Goal: Task Accomplishment & Management: Complete application form

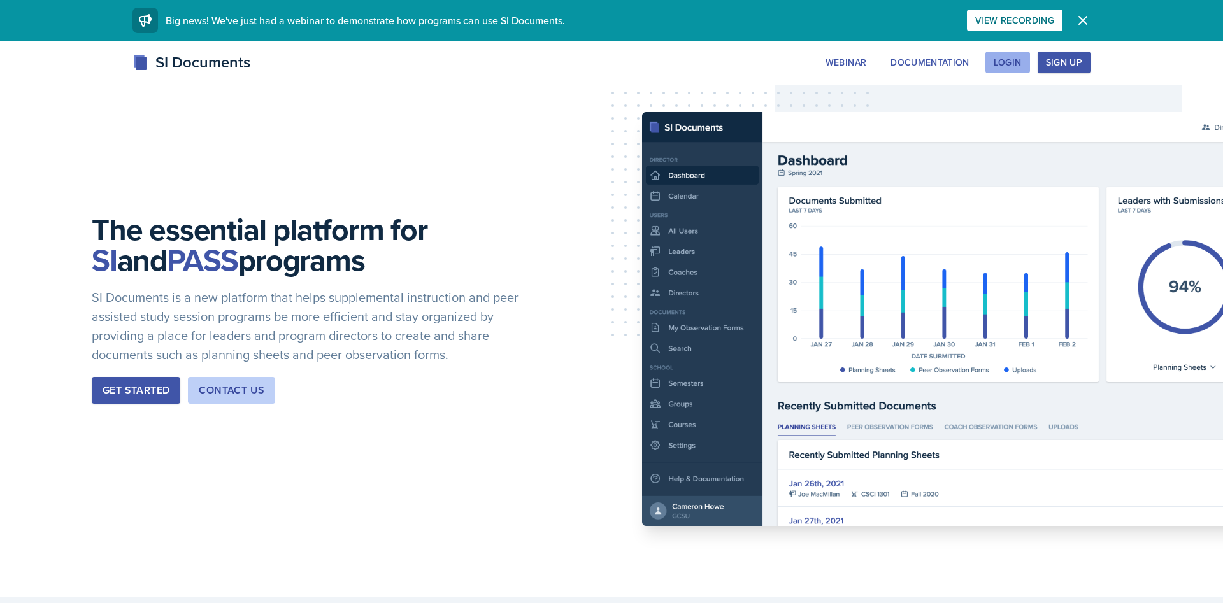
click at [1013, 64] on div "Login" at bounding box center [1008, 62] width 28 height 10
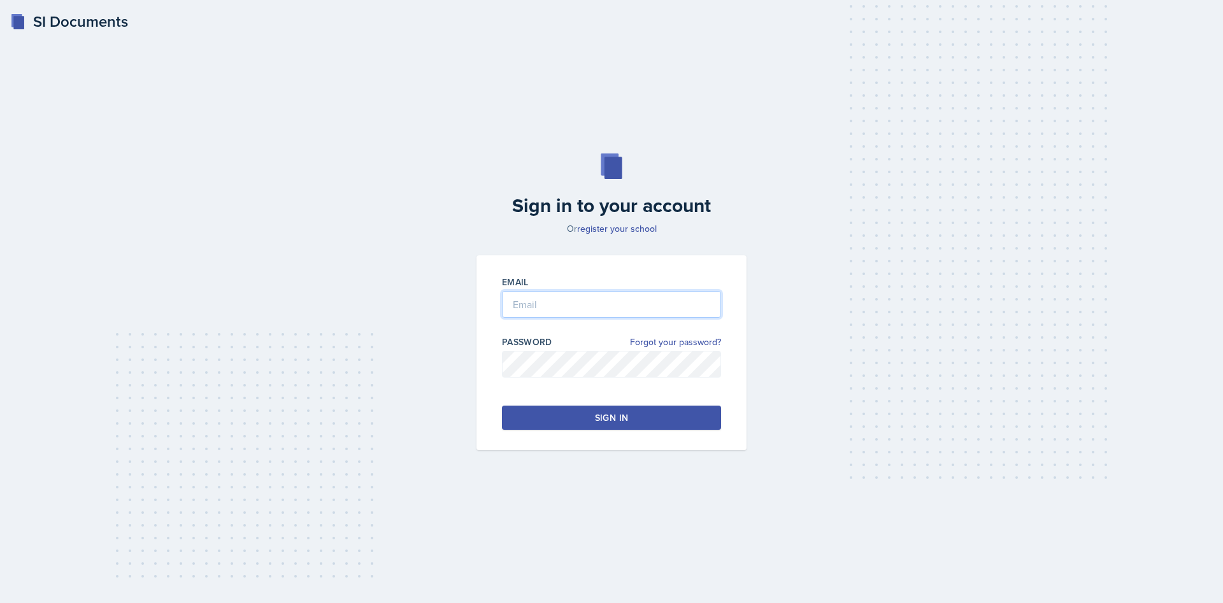
click at [542, 294] on input "email" at bounding box center [611, 304] width 219 height 27
type input "[EMAIL_ADDRESS][DOMAIN_NAME]"
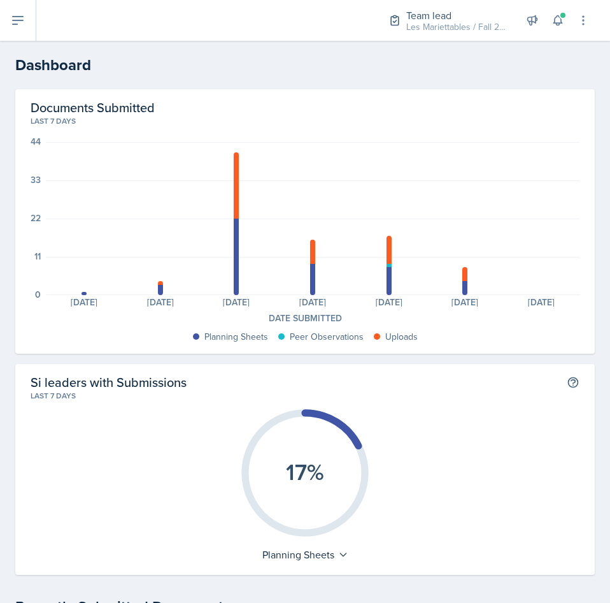
click at [461, 65] on h2 "Dashboard" at bounding box center [305, 65] width 580 height 23
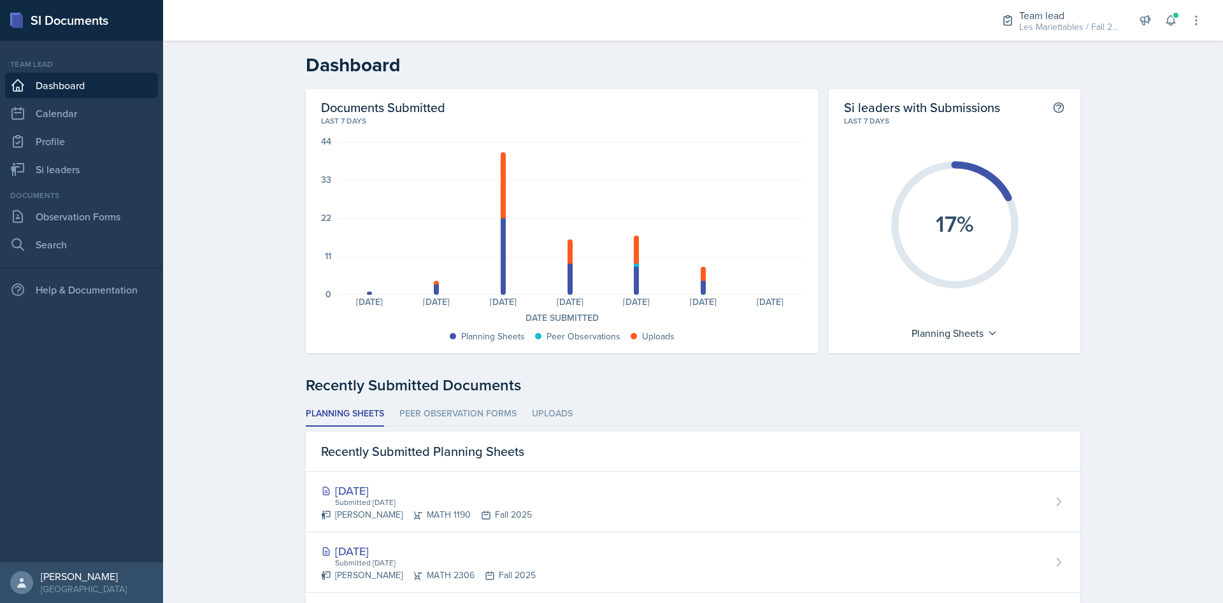
click at [190, 196] on div "Dashboard Documents Submitted Last 7 days 44 33 22 11 0 Planning Sheets: 1 Plan…" at bounding box center [693, 574] width 1060 height 1067
drag, startPoint x: 87, startPoint y: 212, endPoint x: 96, endPoint y: 218, distance: 10.6
click at [92, 215] on link "Observation Forms" at bounding box center [81, 216] width 153 height 25
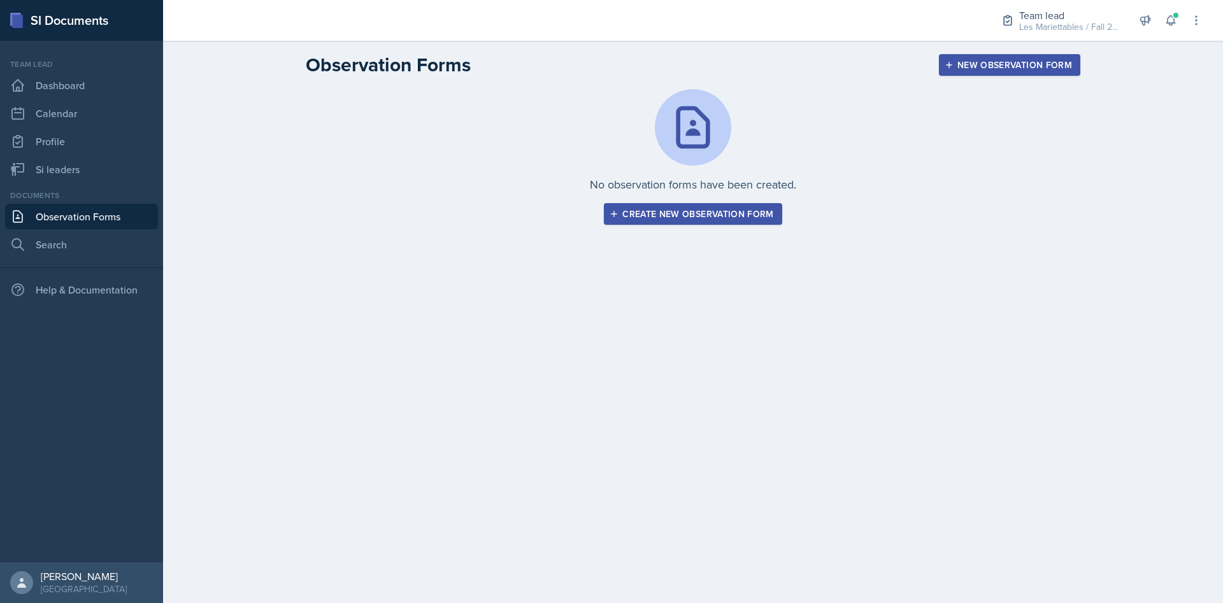
click at [764, 215] on div "Create new observation form" at bounding box center [692, 214] width 161 height 10
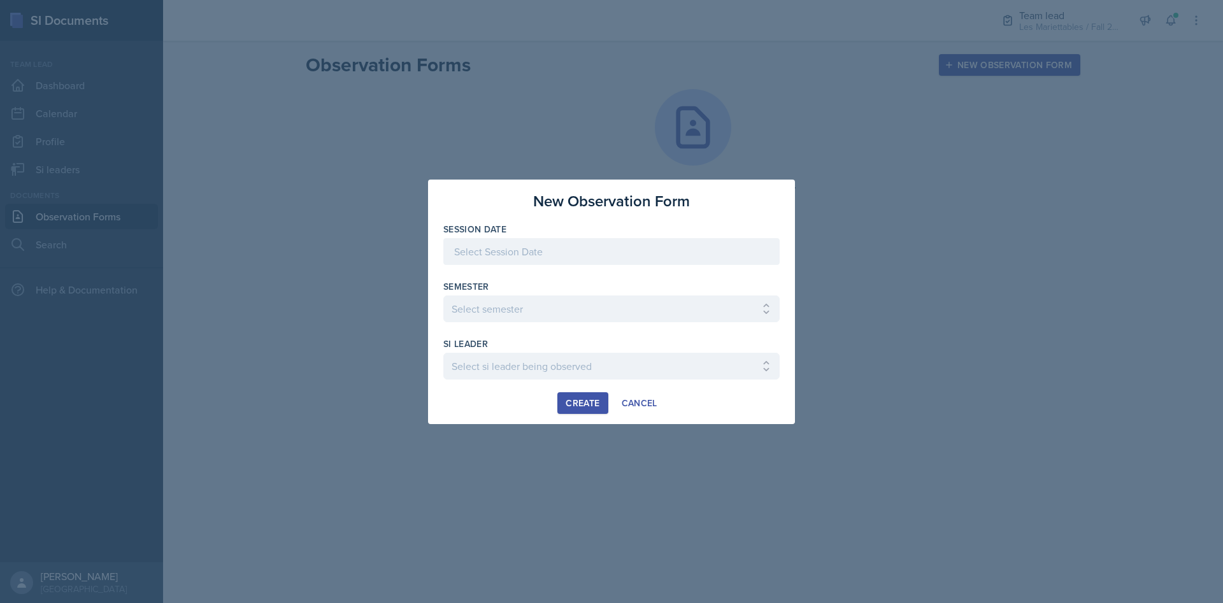
click at [846, 112] on div at bounding box center [611, 301] width 1223 height 603
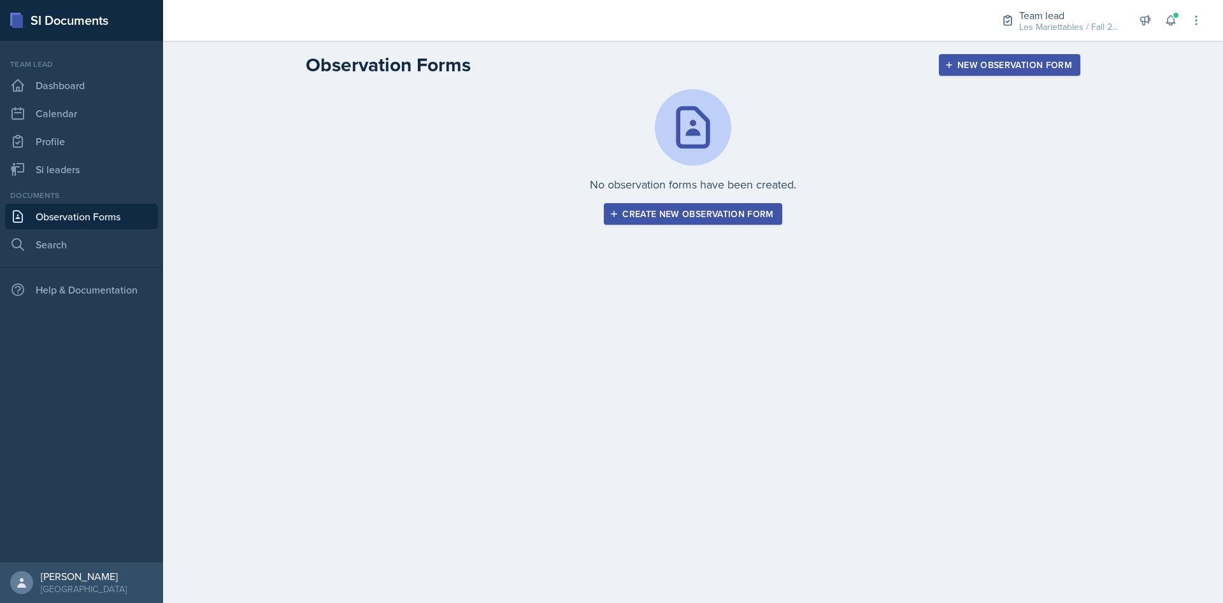
click at [730, 215] on div "Create new observation form" at bounding box center [692, 214] width 161 height 10
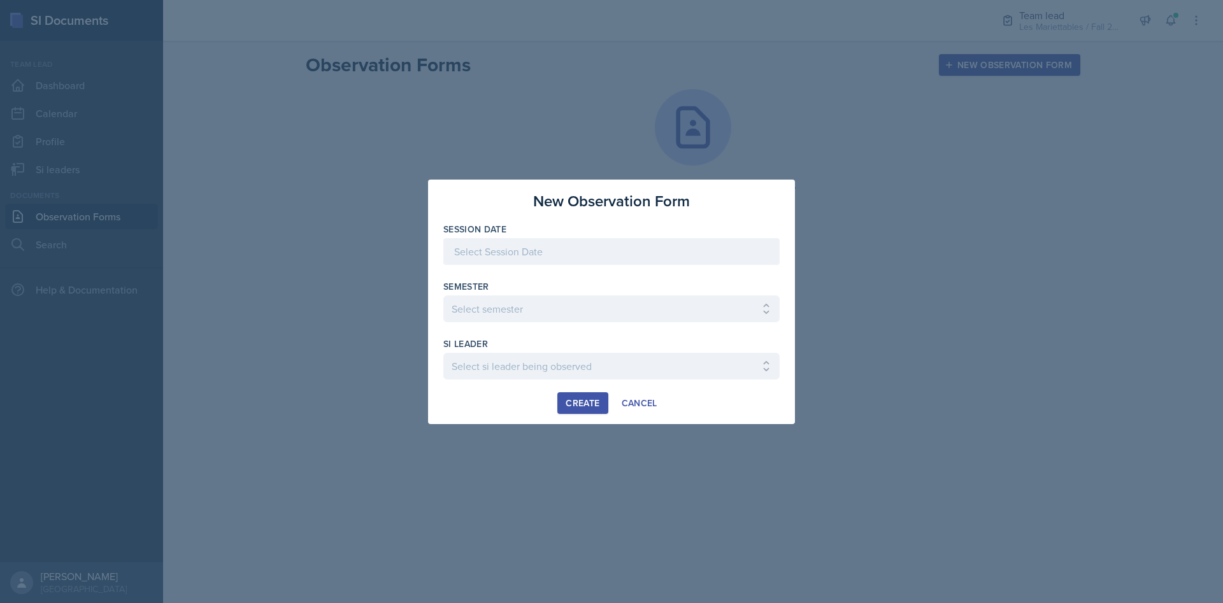
click at [649, 243] on div at bounding box center [611, 251] width 336 height 27
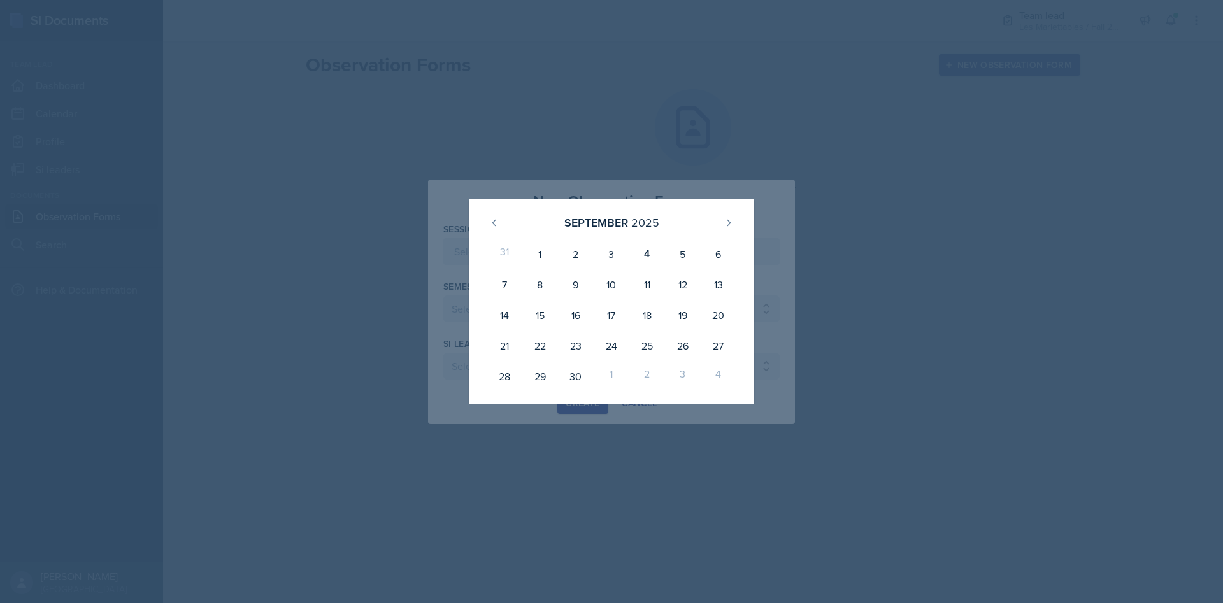
click at [596, 182] on div at bounding box center [611, 301] width 1223 height 603
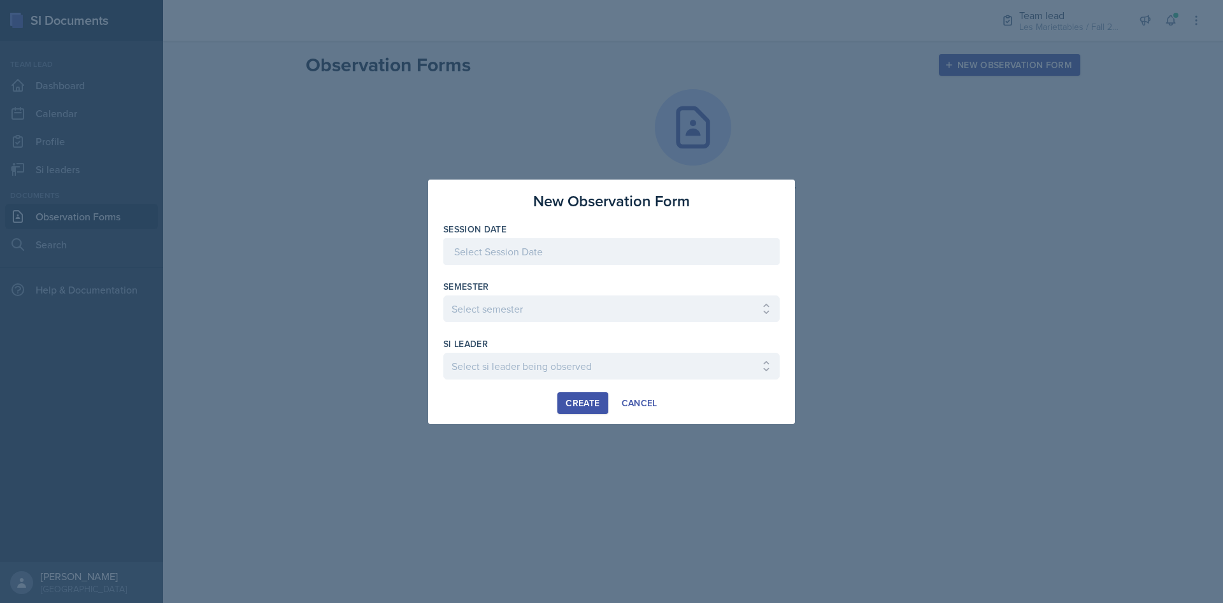
click at [586, 244] on div at bounding box center [611, 251] width 336 height 27
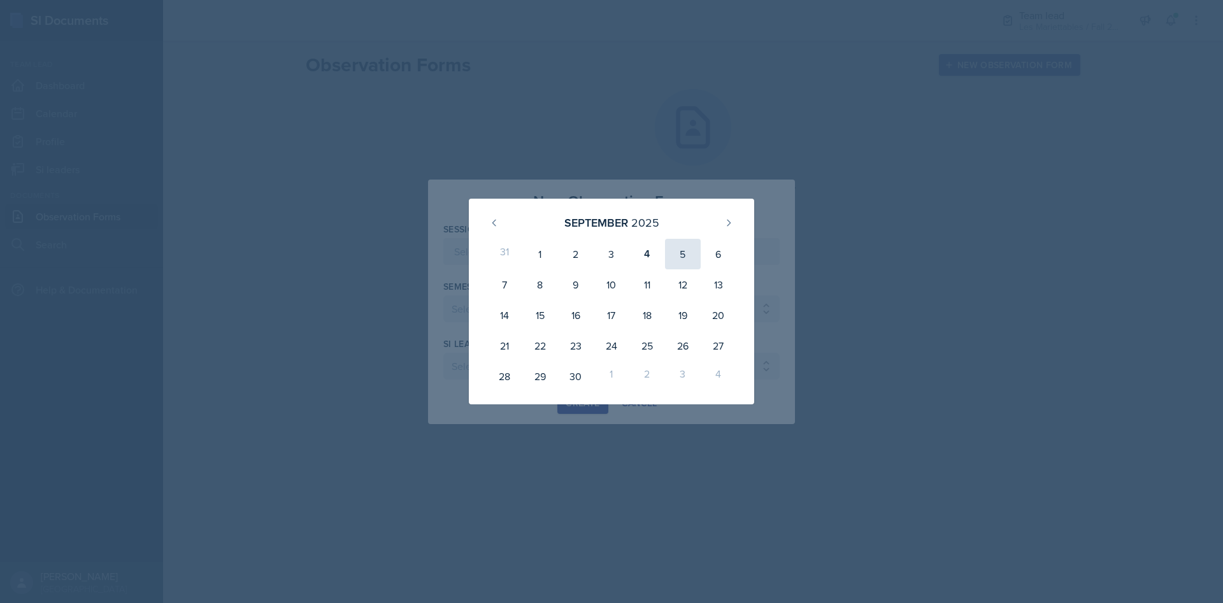
click at [679, 253] on div "5" at bounding box center [683, 254] width 36 height 31
type input "[DATE]"
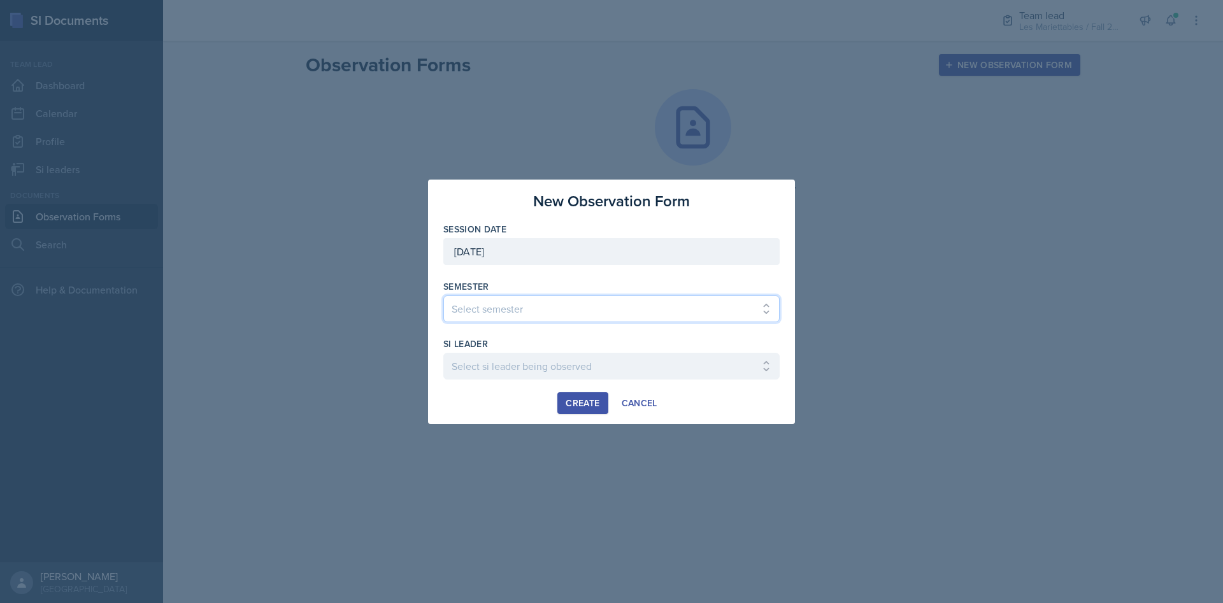
select select "2bed604d-1099-4043-b1bc-2365e8740244"
click option "Fall 2025" at bounding box center [0, 0] width 0 height 0
click at [443, 353] on select "Select si leader being observed [PERSON_NAME] / CHEM 1211 / Demon SI of [GEOGRA…" at bounding box center [611, 366] width 336 height 27
click at [538, 368] on select "Select si leader being observed [PERSON_NAME] / CHEM 1211 / Demon SI of [GEOGRA…" at bounding box center [611, 366] width 336 height 27
click at [443, 353] on select "Select si leader being observed [PERSON_NAME] / CHEM 1211 / Demon SI of [GEOGRA…" at bounding box center [611, 366] width 336 height 27
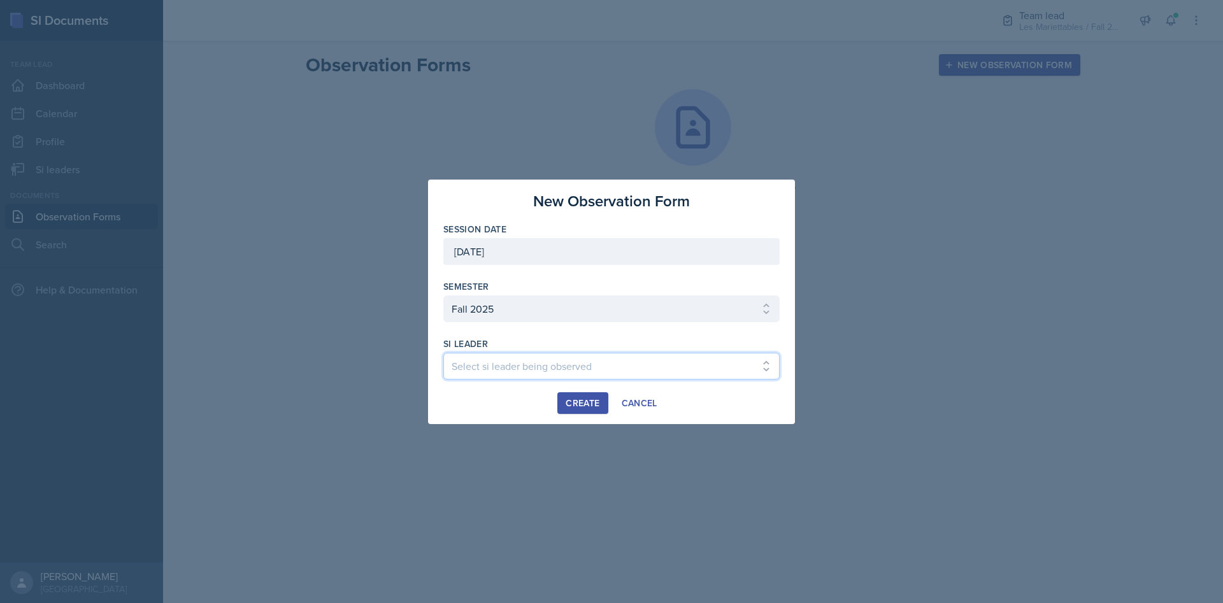
select select "9399d41f-4cf2-4f1c-bb52-160661a094df"
click option "[PERSON_NAME] / MATH 1190 / Les Mariettables" at bounding box center [0, 0] width 0 height 0
click at [582, 403] on div "Create" at bounding box center [583, 403] width 34 height 10
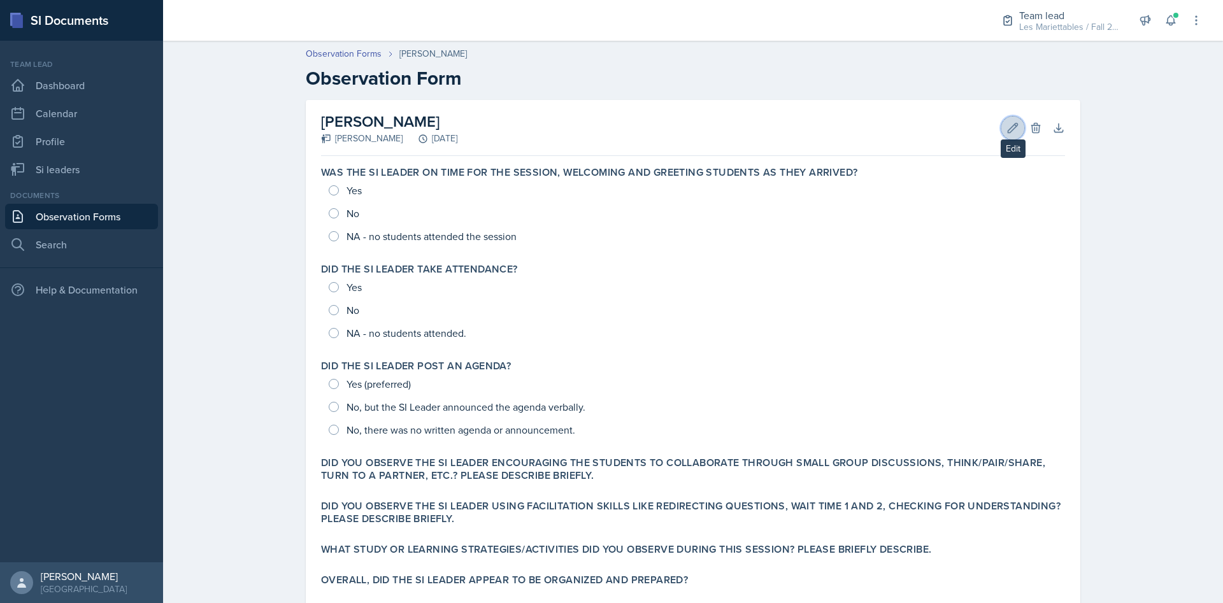
click at [1018, 129] on icon at bounding box center [1013, 128] width 13 height 13
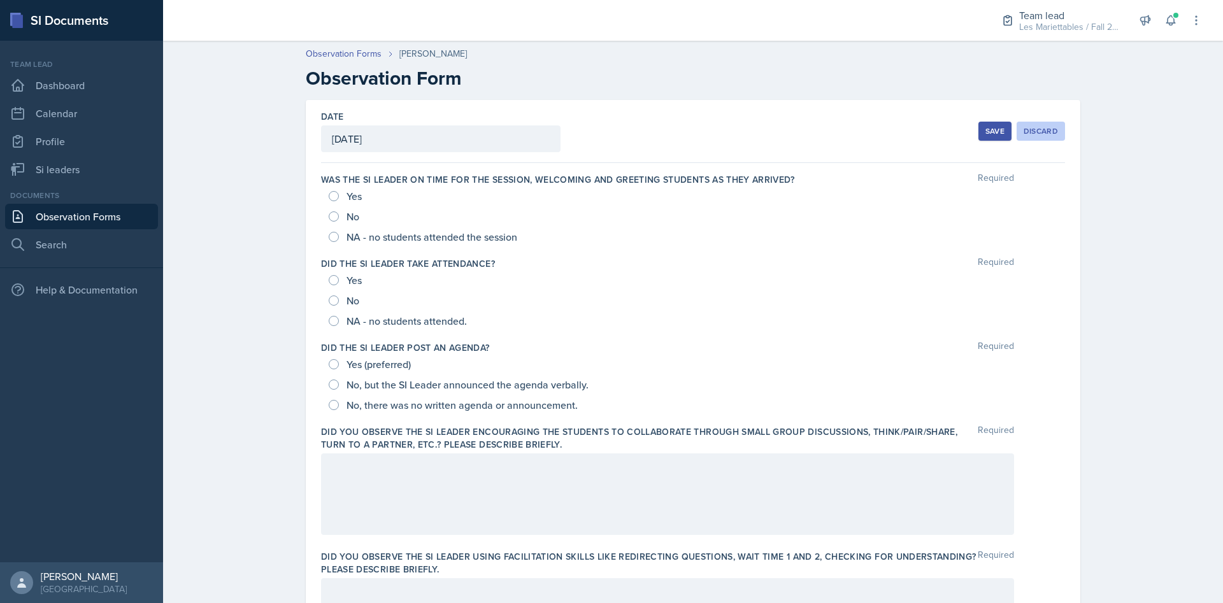
click at [1046, 127] on div "Discard" at bounding box center [1041, 131] width 34 height 10
click at [0, 0] on div at bounding box center [0, 0] width 0 height 0
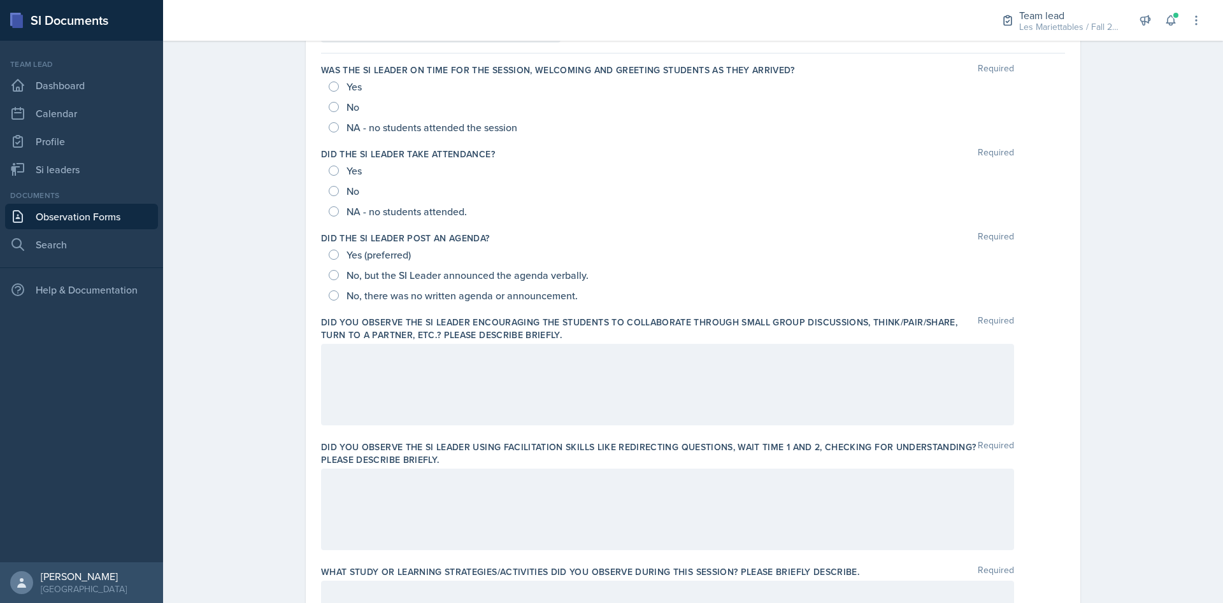
scroll to position [168, 0]
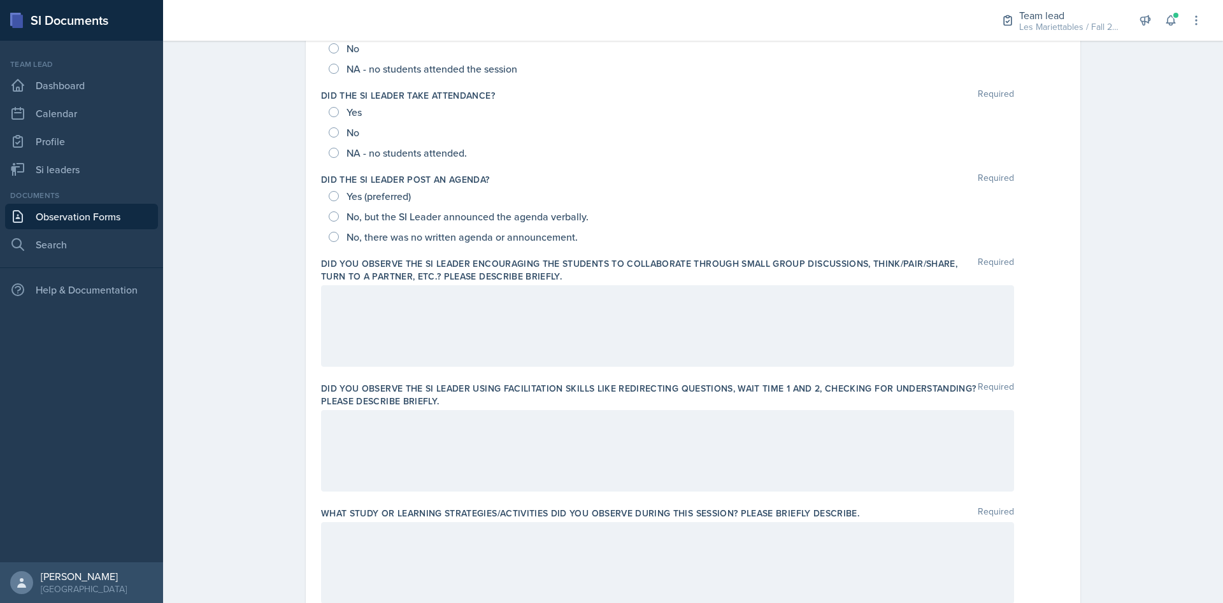
click at [534, 293] on div at bounding box center [667, 326] width 693 height 82
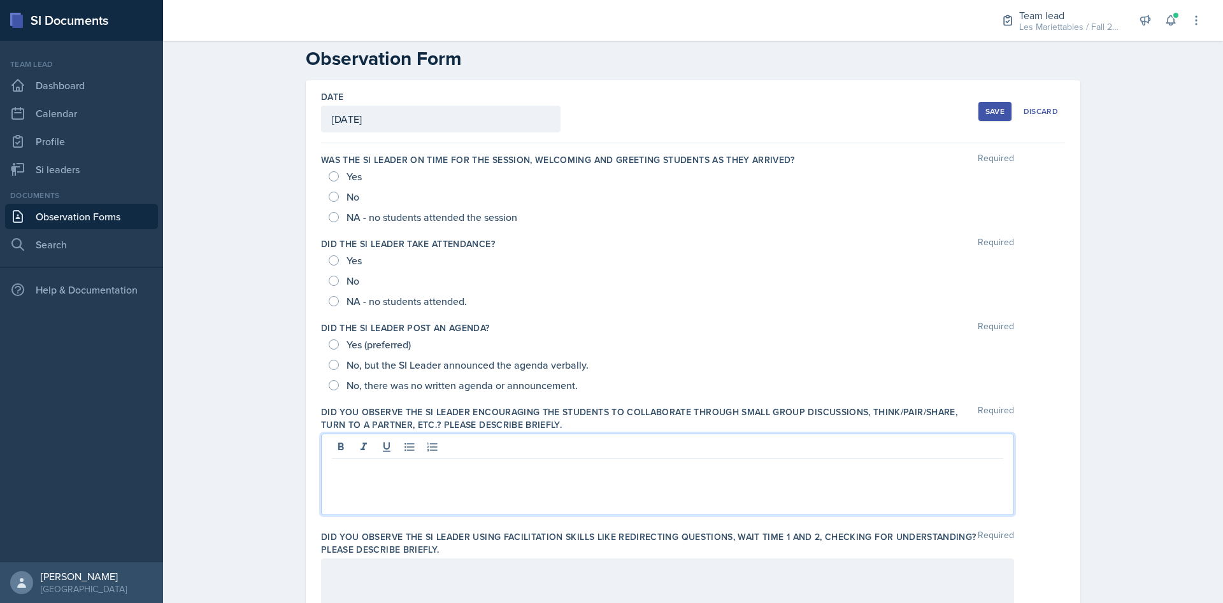
scroll to position [0, 0]
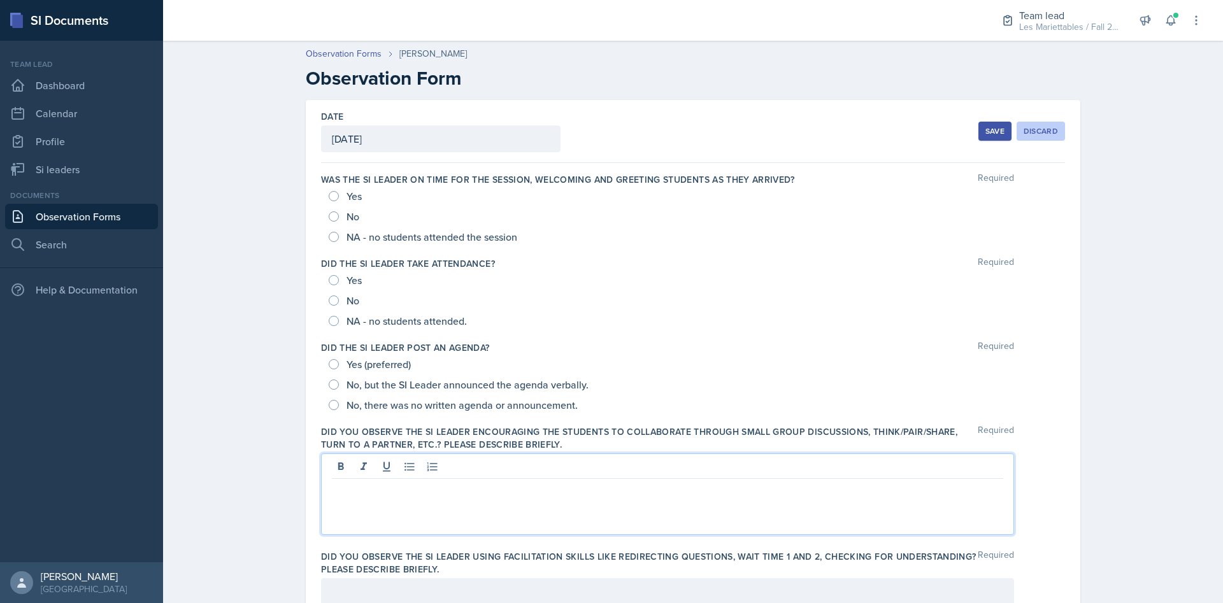
click at [1040, 133] on div "Discard" at bounding box center [1041, 131] width 34 height 10
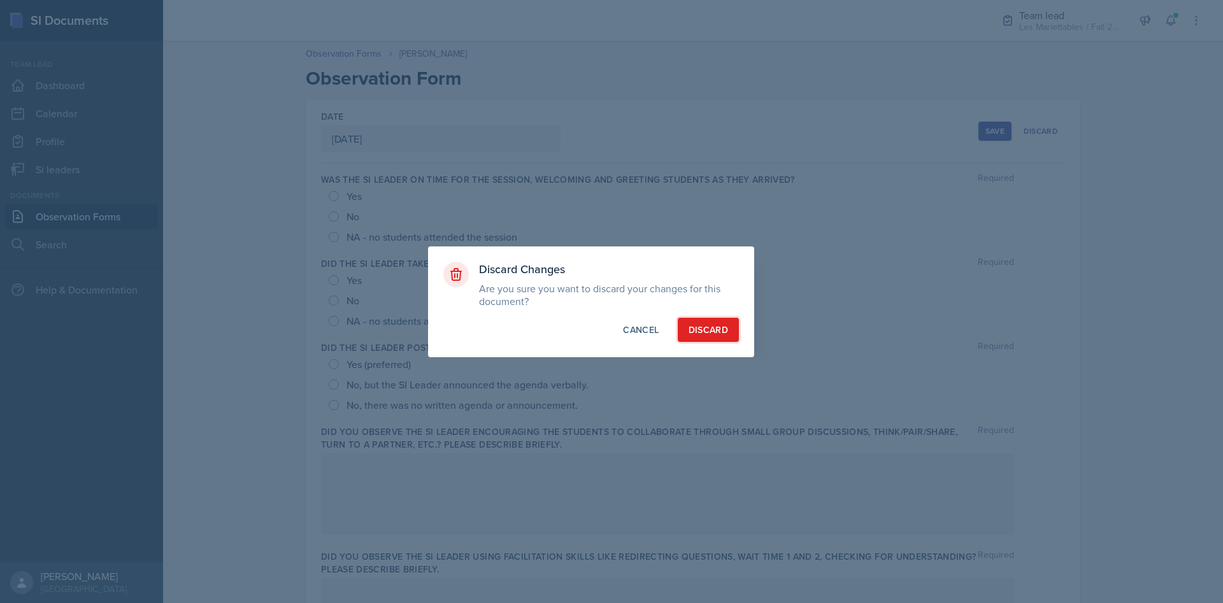
click at [717, 333] on div "Discard" at bounding box center [709, 330] width 40 height 13
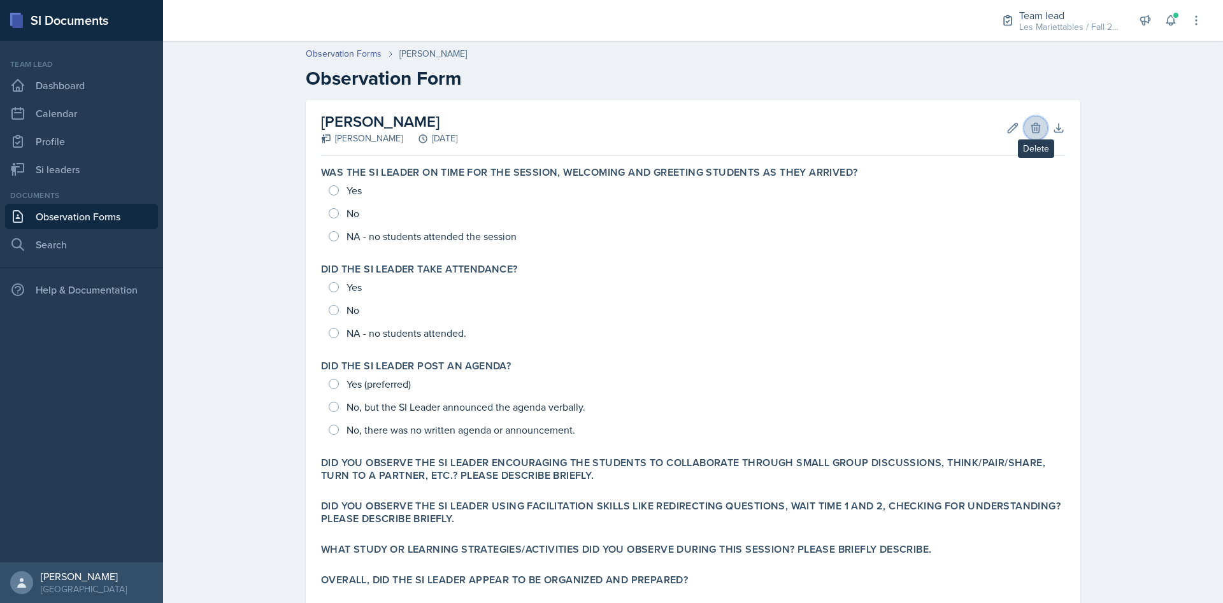
click at [1040, 132] on icon at bounding box center [1036, 128] width 13 height 13
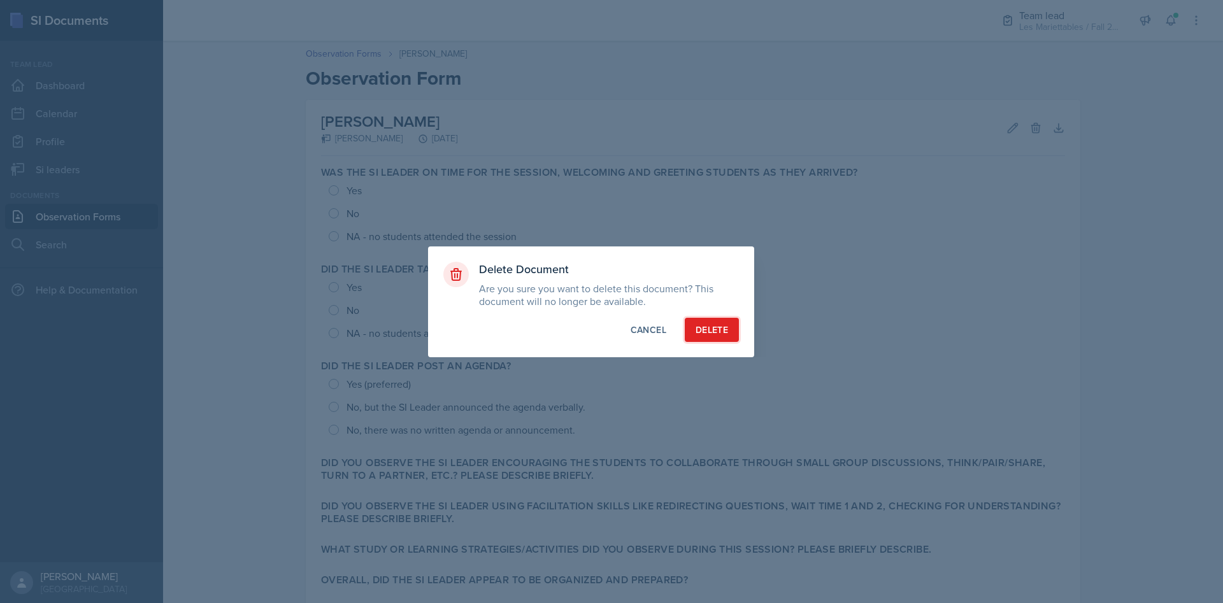
click at [719, 324] on div "Delete" at bounding box center [712, 330] width 32 height 13
